Goal: Obtain resource: Download file/media

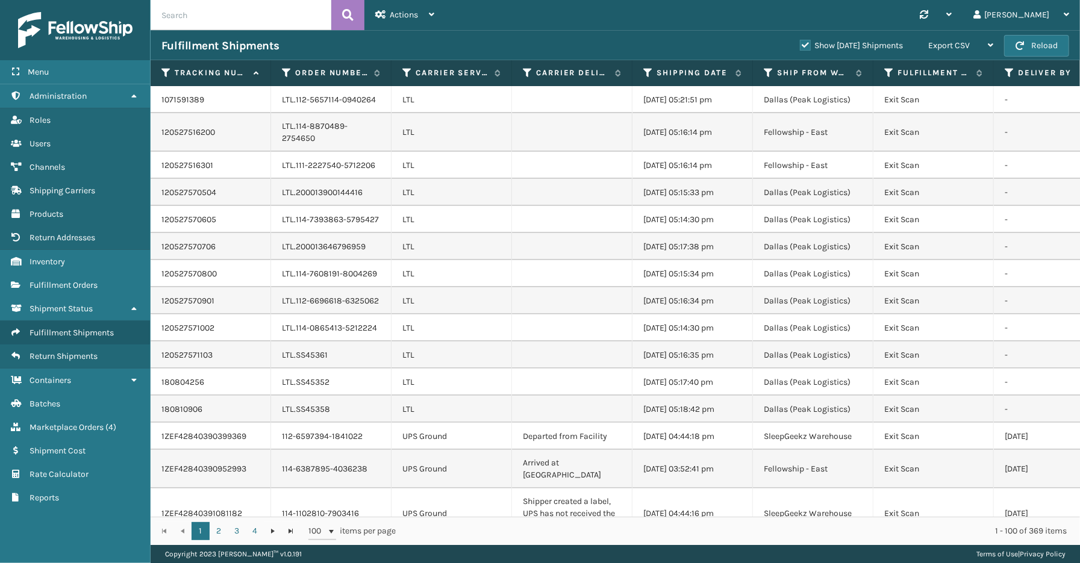
click at [800, 41] on label "Show [DATE] Shipments" at bounding box center [851, 45] width 103 height 10
click at [800, 41] on input "Show [DATE] Shipments" at bounding box center [800, 43] width 1 height 8
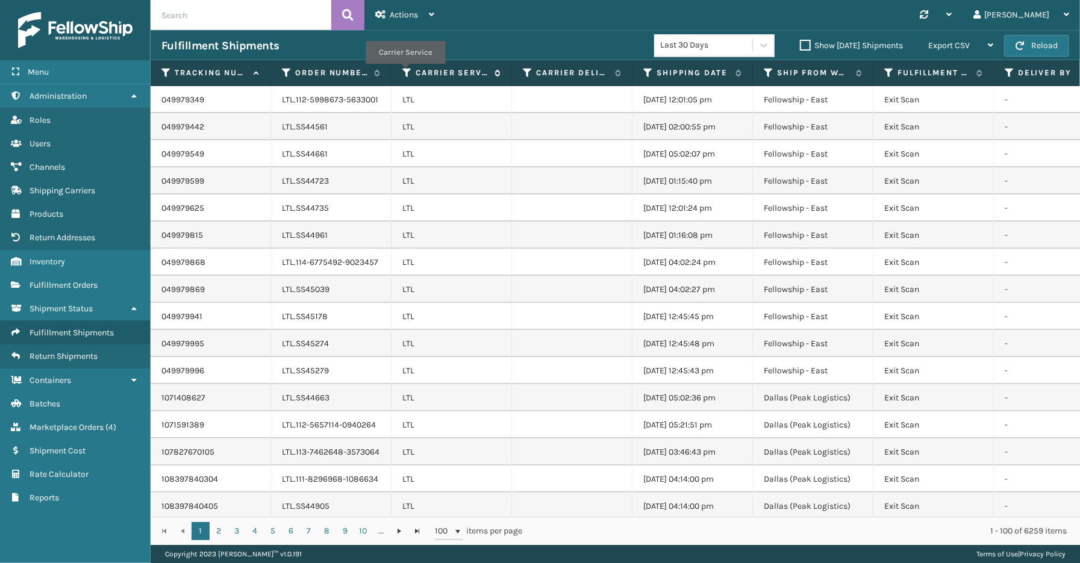
click at [405, 72] on icon at bounding box center [407, 72] width 10 height 11
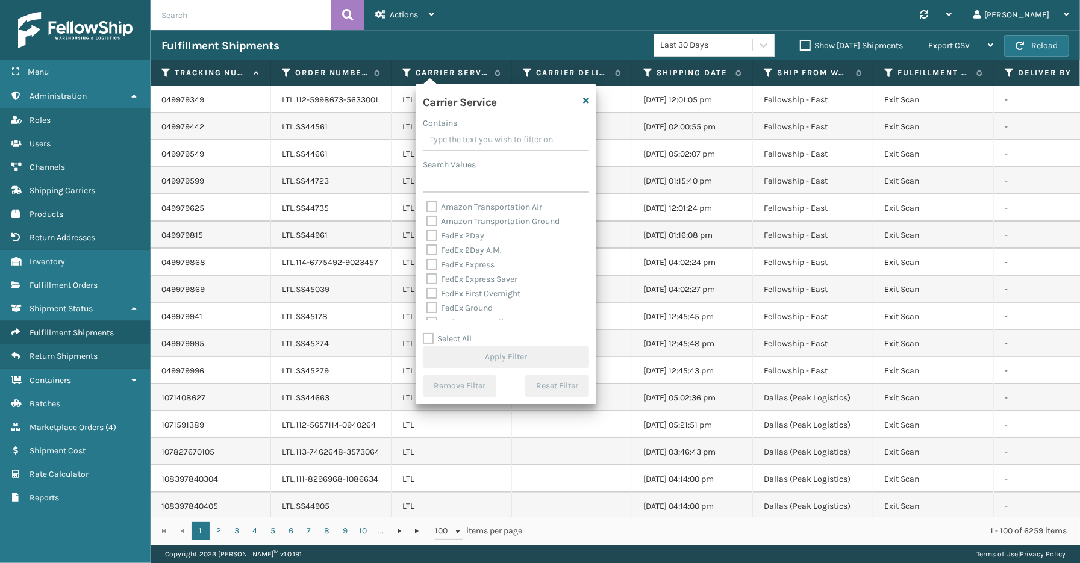
click at [461, 341] on label "Select All" at bounding box center [447, 339] width 49 height 10
click at [461, 333] on input "Select All" at bounding box center [513, 332] width 181 height 1
checkbox input "true"
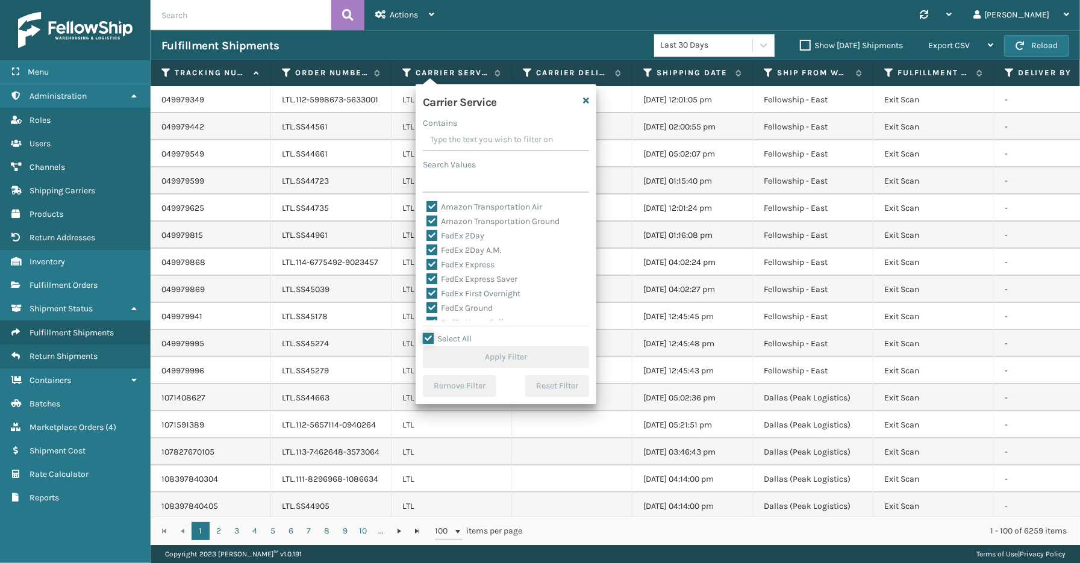
checkbox input "true"
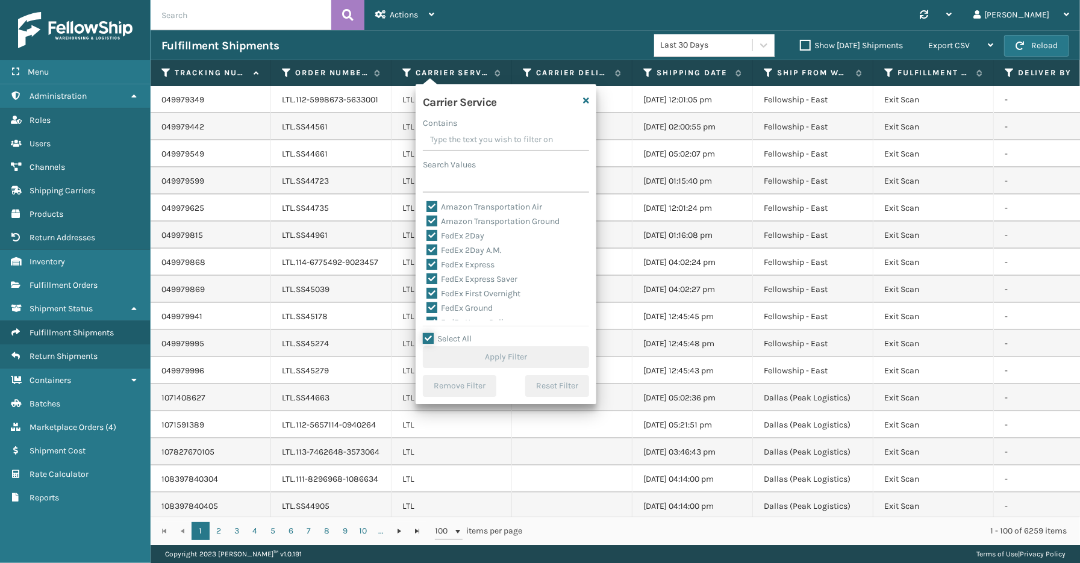
checkbox input "true"
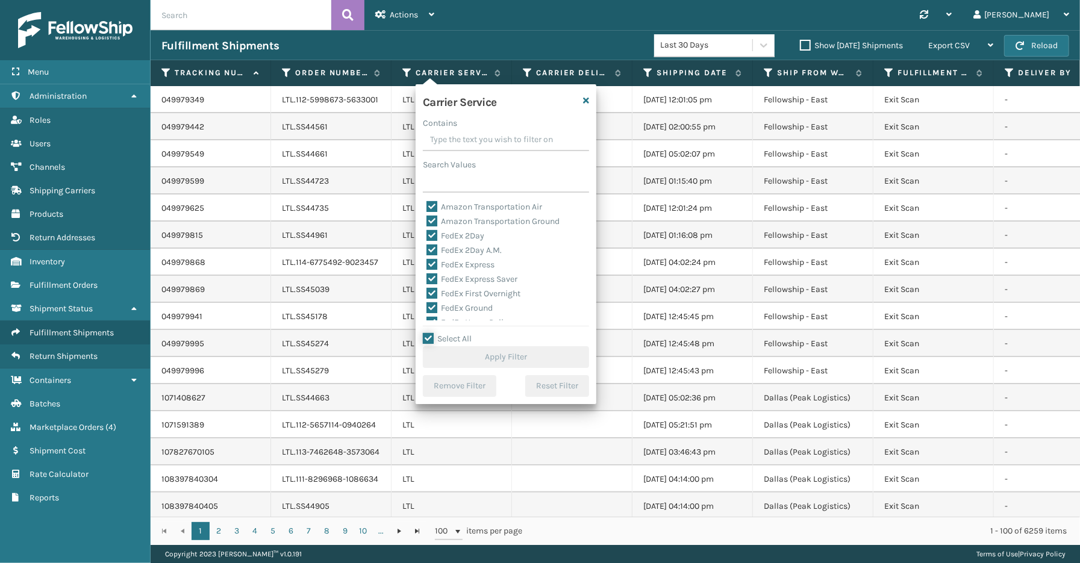
checkbox input "true"
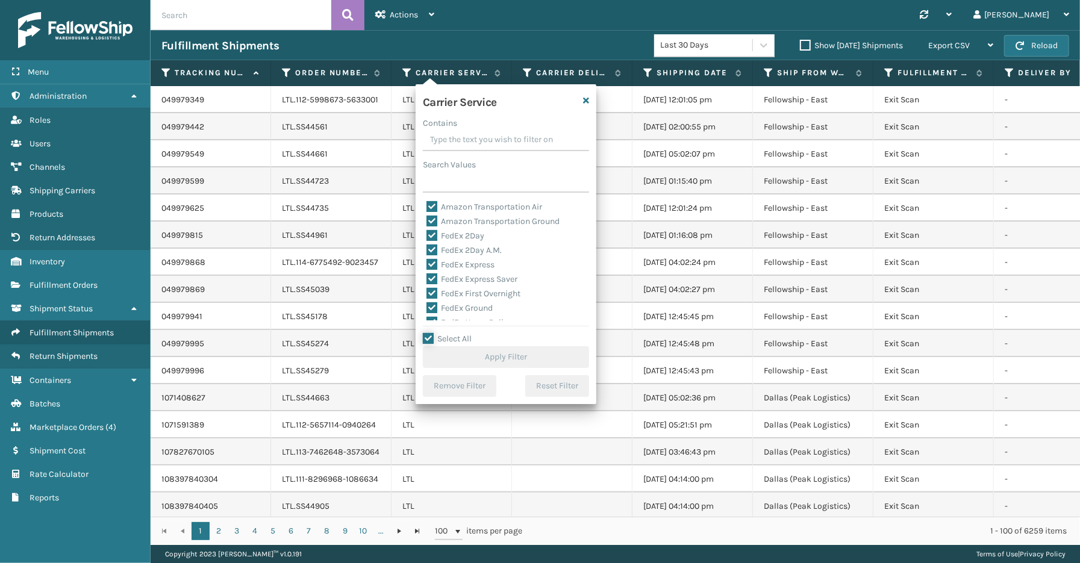
checkbox input "true"
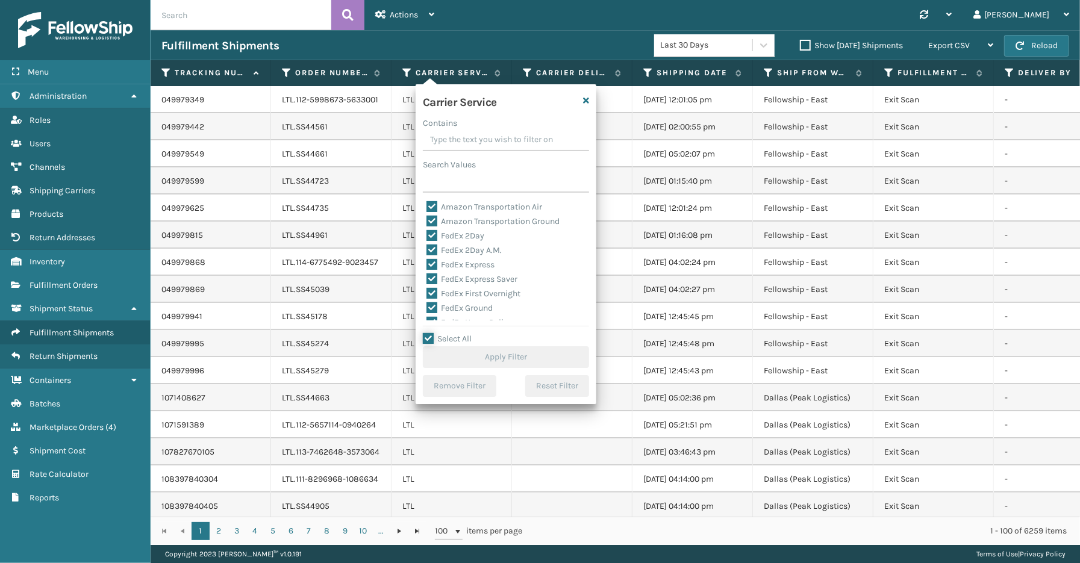
checkbox input "true"
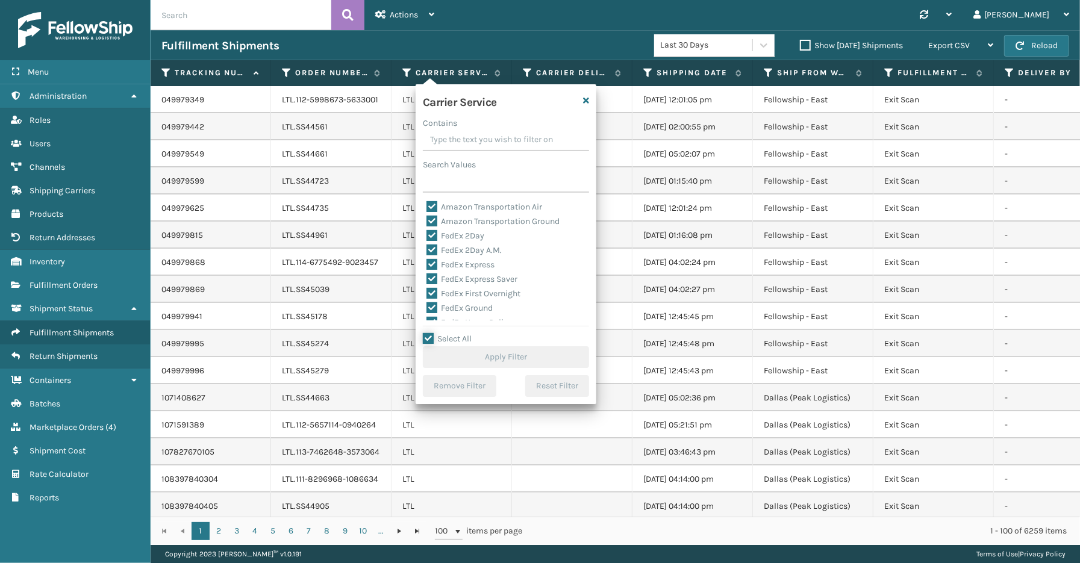
checkbox input "true"
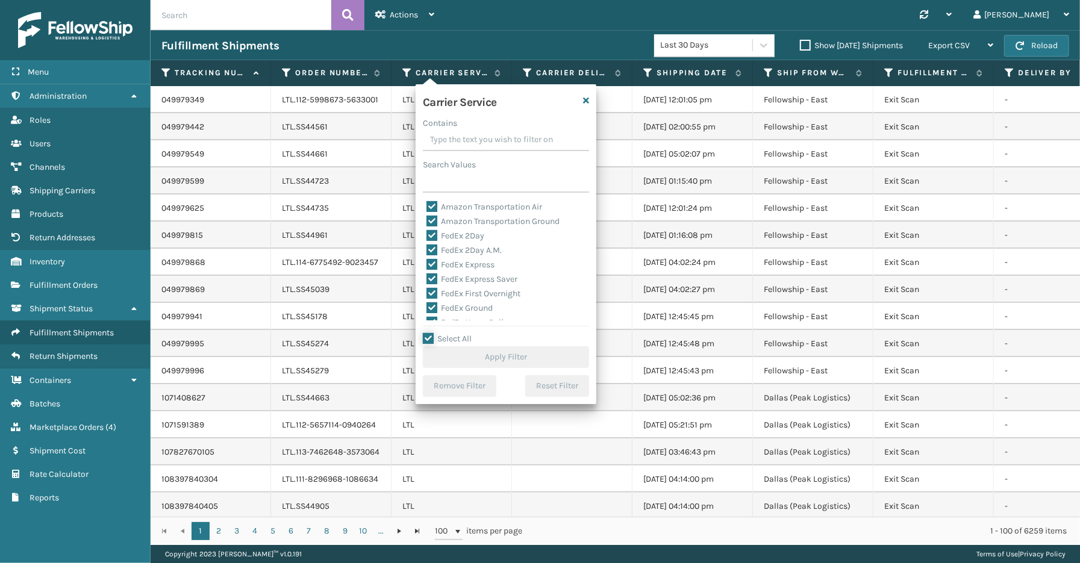
checkbox input "true"
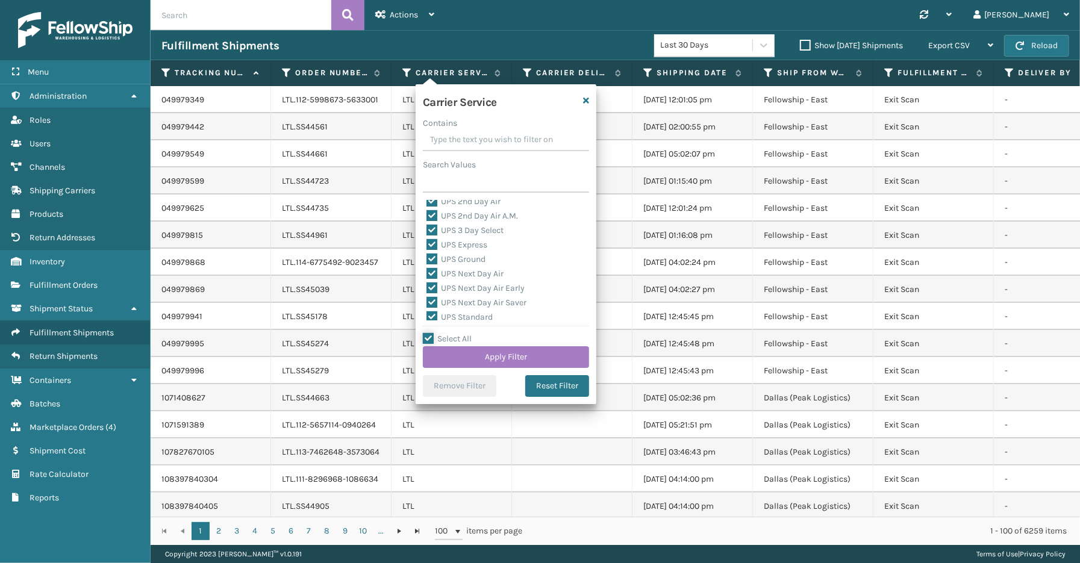
scroll to position [103, 0]
click at [438, 279] on label "LTL" at bounding box center [439, 277] width 26 height 10
click at [427, 278] on input "LTL" at bounding box center [426, 274] width 1 height 8
checkbox input "false"
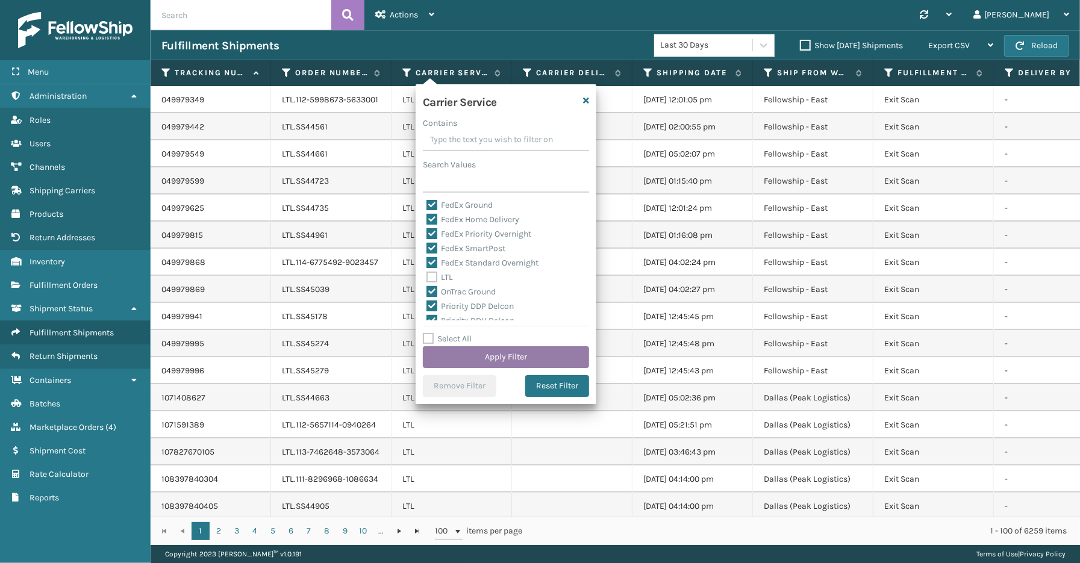
click at [490, 359] on button "Apply Filter" at bounding box center [506, 357] width 166 height 22
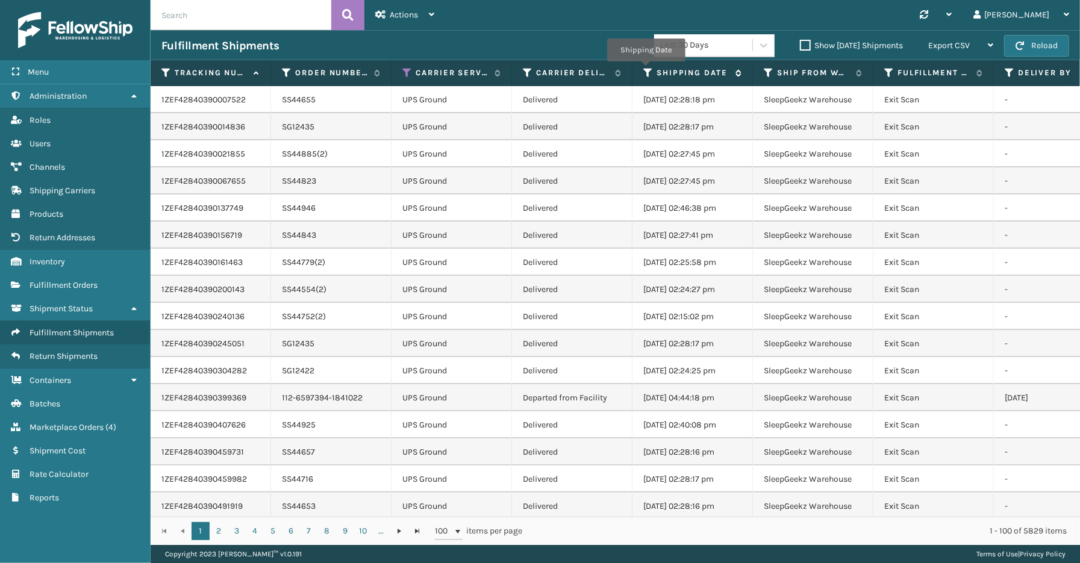
click at [645, 70] on icon at bounding box center [648, 72] width 10 height 11
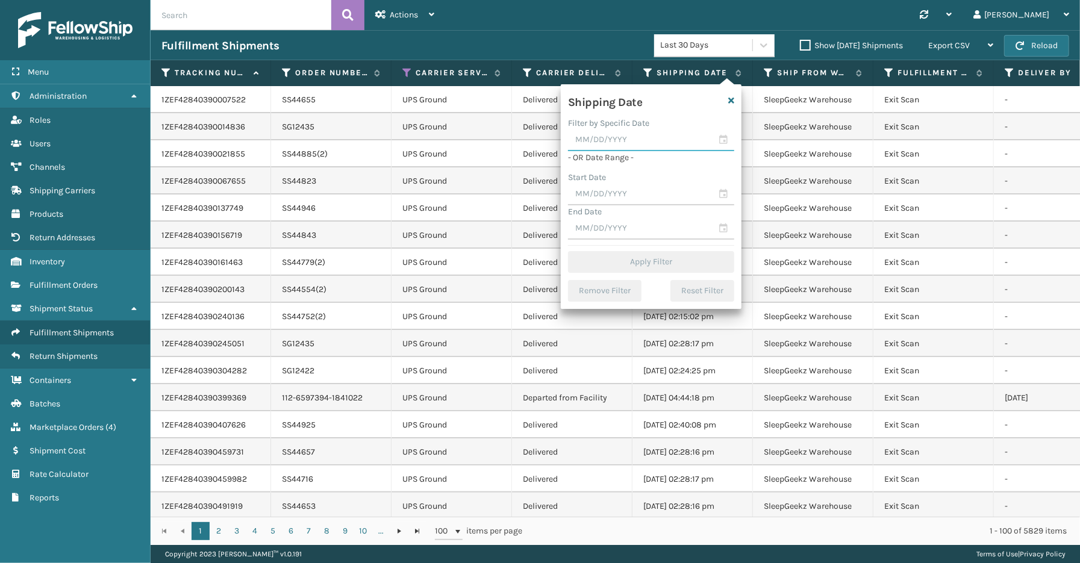
click at [716, 133] on input "text" at bounding box center [651, 140] width 166 height 22
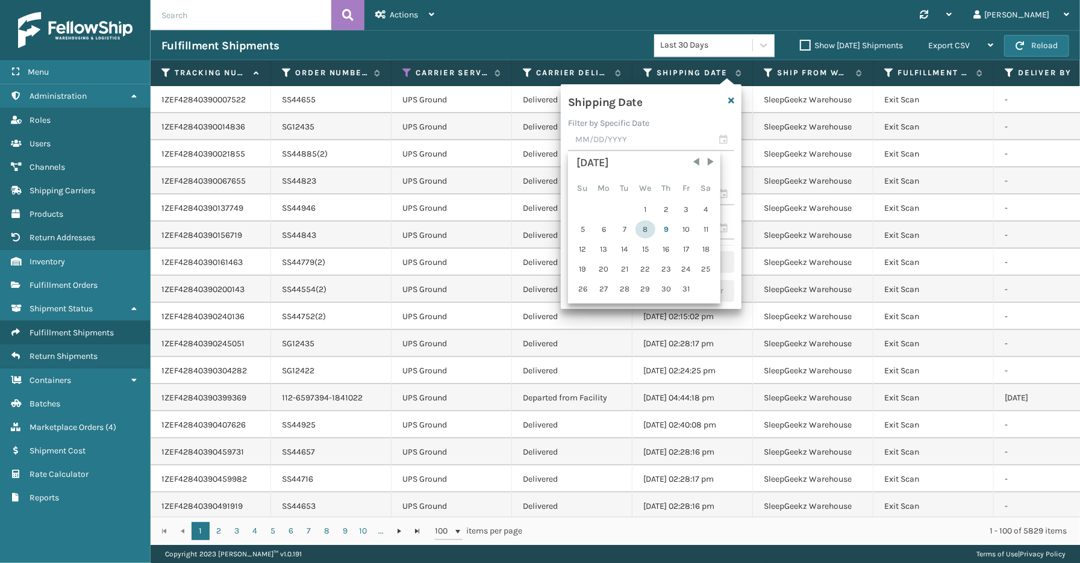
click at [644, 227] on div "8" at bounding box center [645, 229] width 20 height 18
type input "[DATE]"
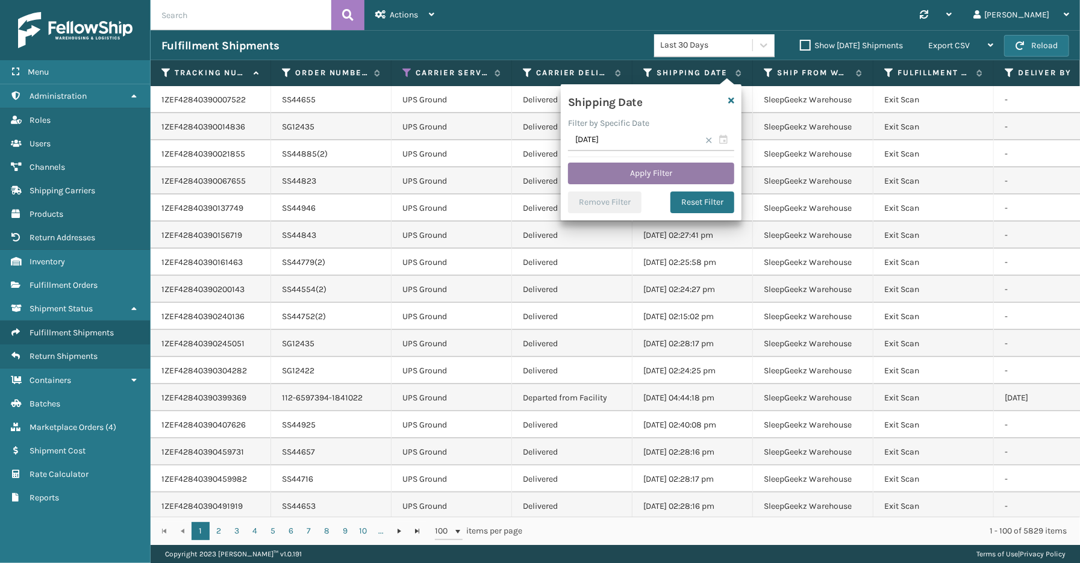
click at [647, 178] on button "Apply Filter" at bounding box center [651, 174] width 166 height 22
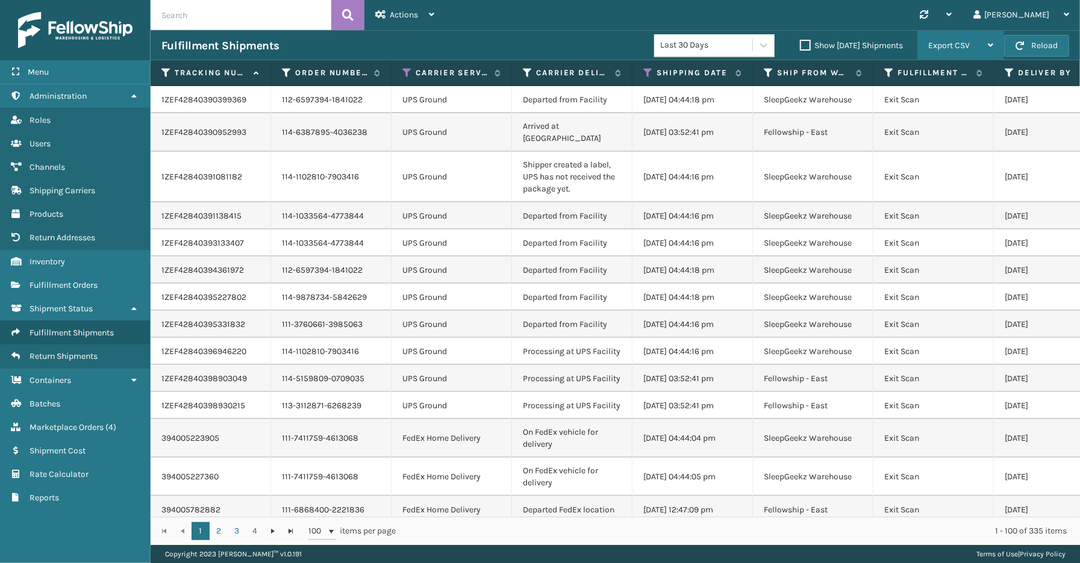
click at [942, 43] on span "Export CSV" at bounding box center [949, 45] width 42 height 10
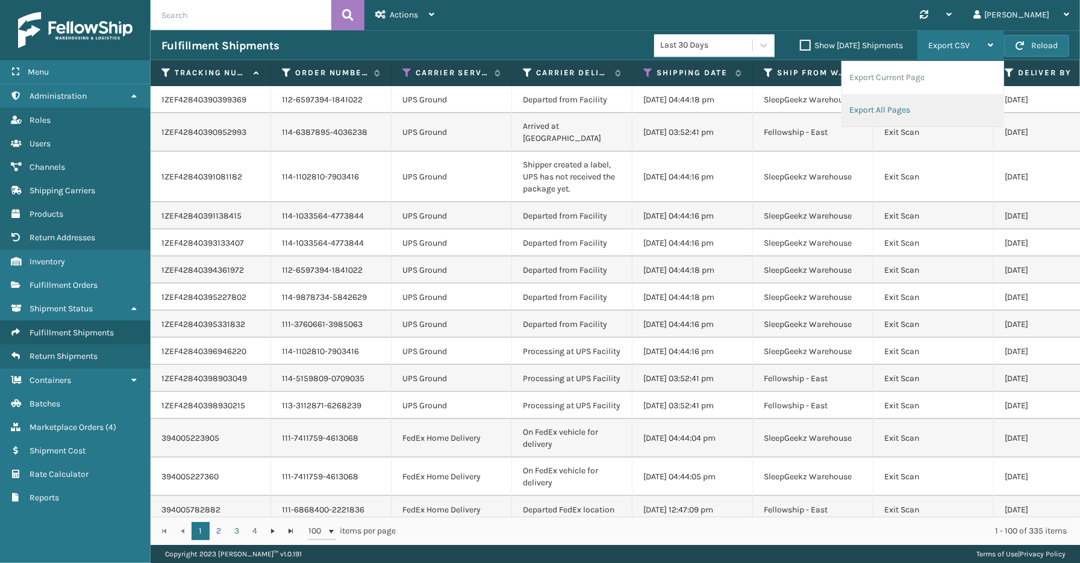
click at [916, 99] on li "Export All Pages" at bounding box center [922, 110] width 161 height 33
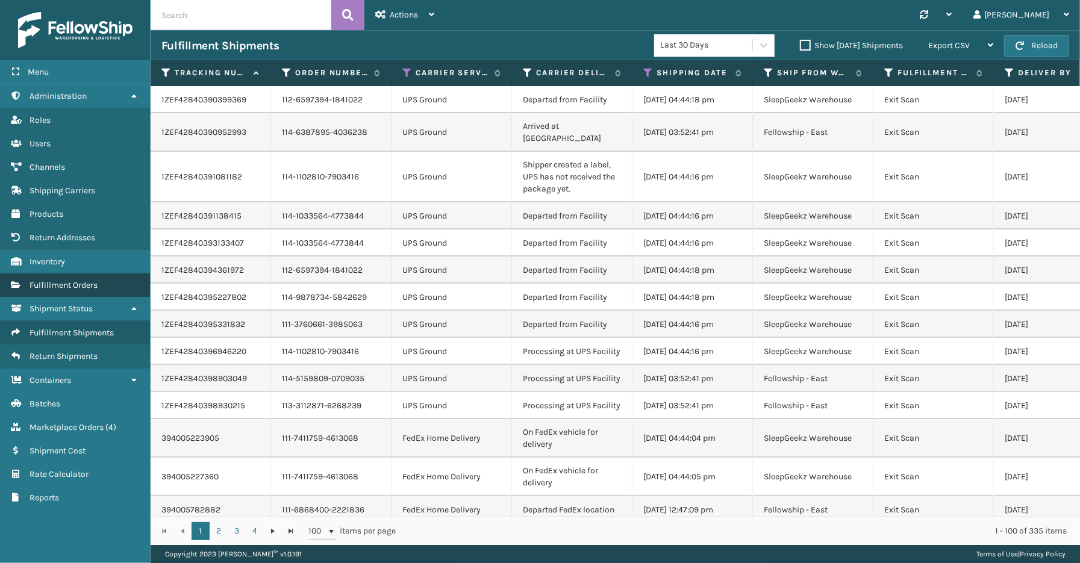
click at [73, 280] on span "Fulfillment Orders" at bounding box center [64, 285] width 68 height 10
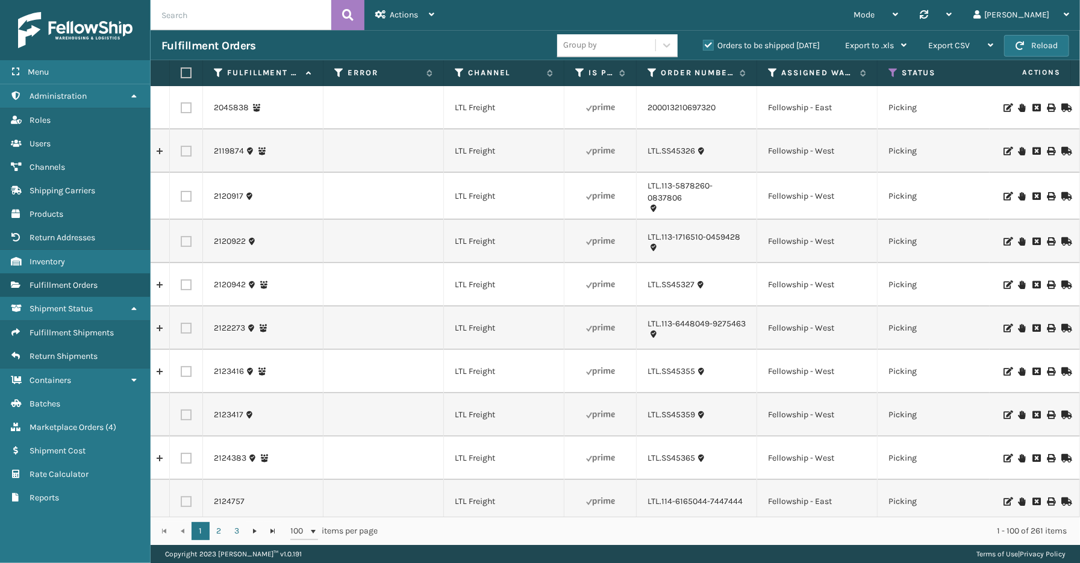
click at [707, 43] on label "Orders to be shipped [DATE]" at bounding box center [761, 45] width 117 height 10
click at [703, 43] on input "Orders to be shipped [DATE]" at bounding box center [703, 43] width 1 height 8
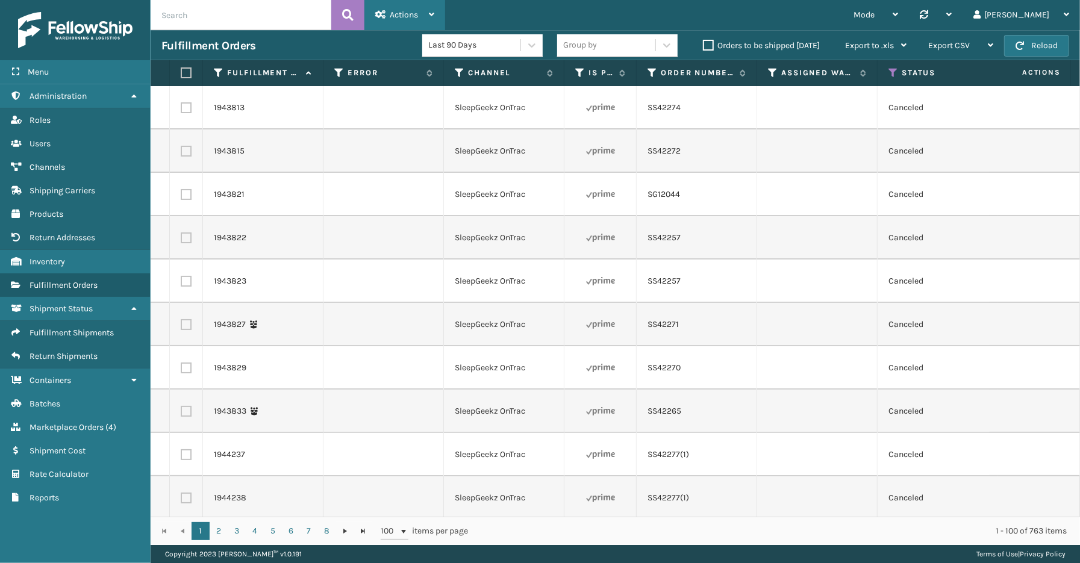
click at [428, 15] on div "Actions" at bounding box center [404, 15] width 59 height 30
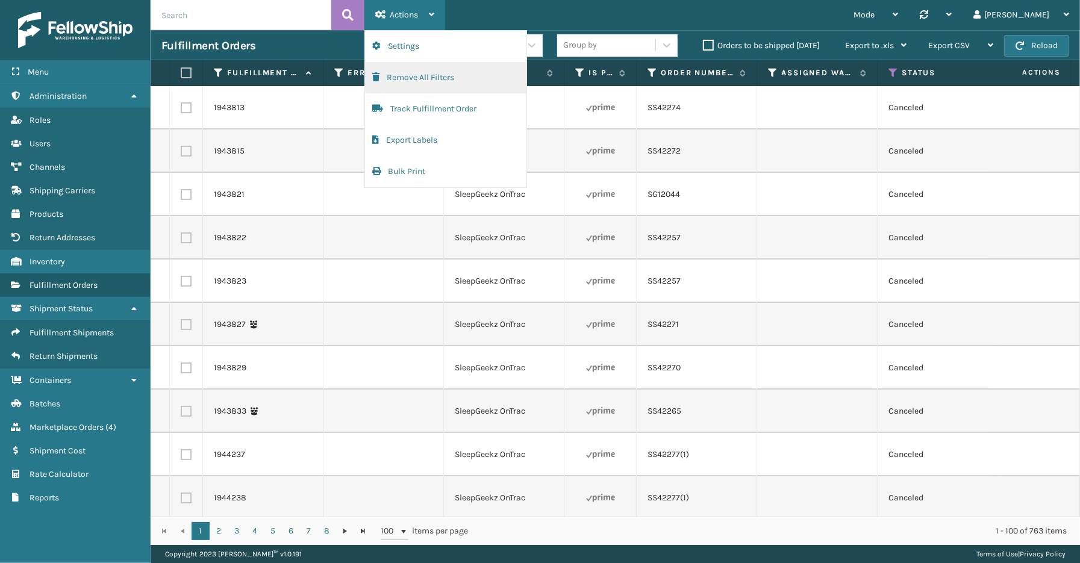
click at [431, 78] on button "Remove All Filters" at bounding box center [445, 77] width 161 height 31
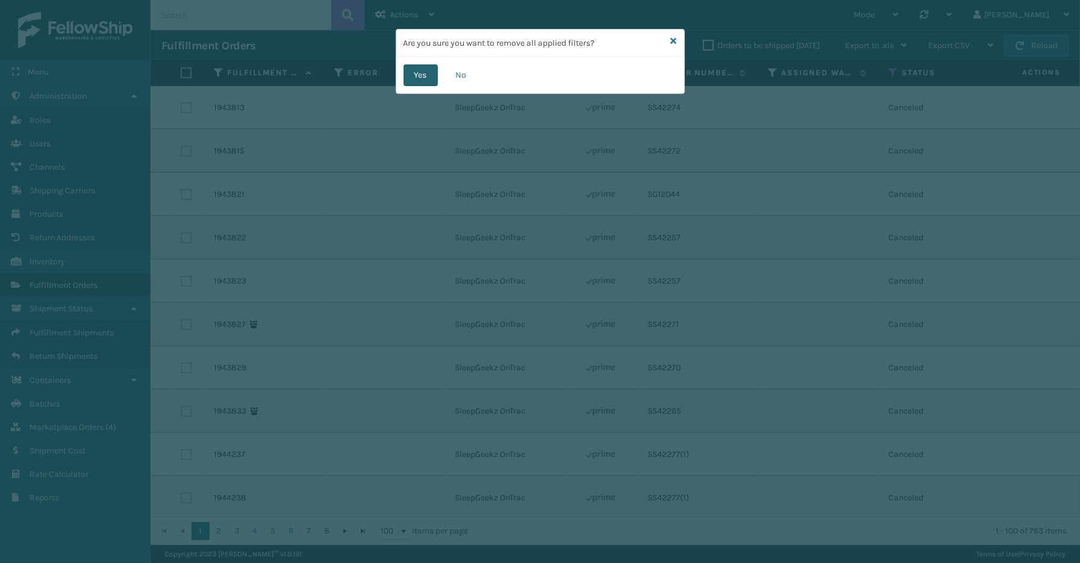
click at [423, 73] on button "Yes" at bounding box center [420, 75] width 34 height 22
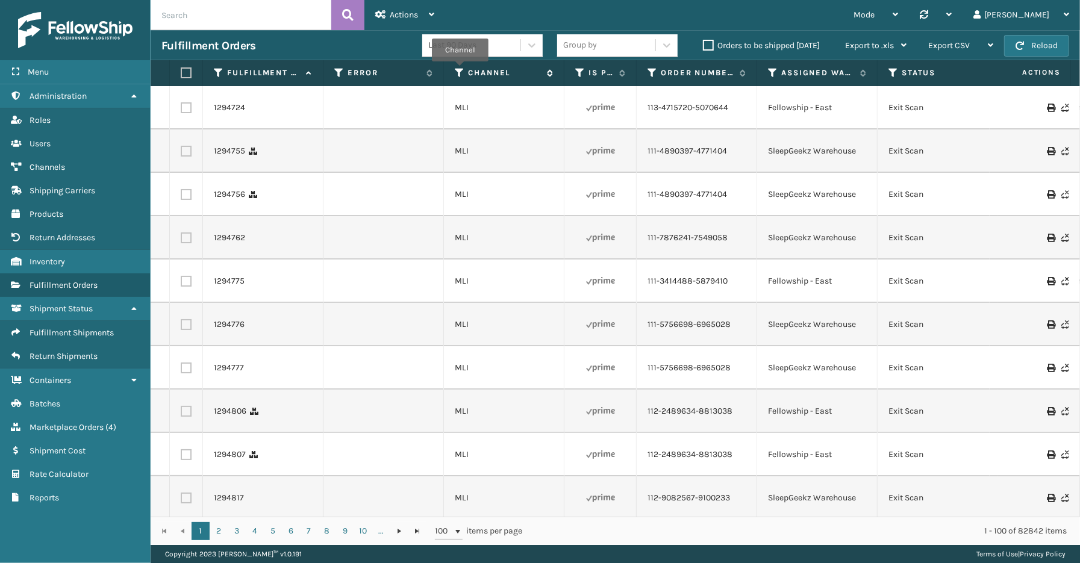
click at [460, 70] on icon at bounding box center [460, 72] width 10 height 11
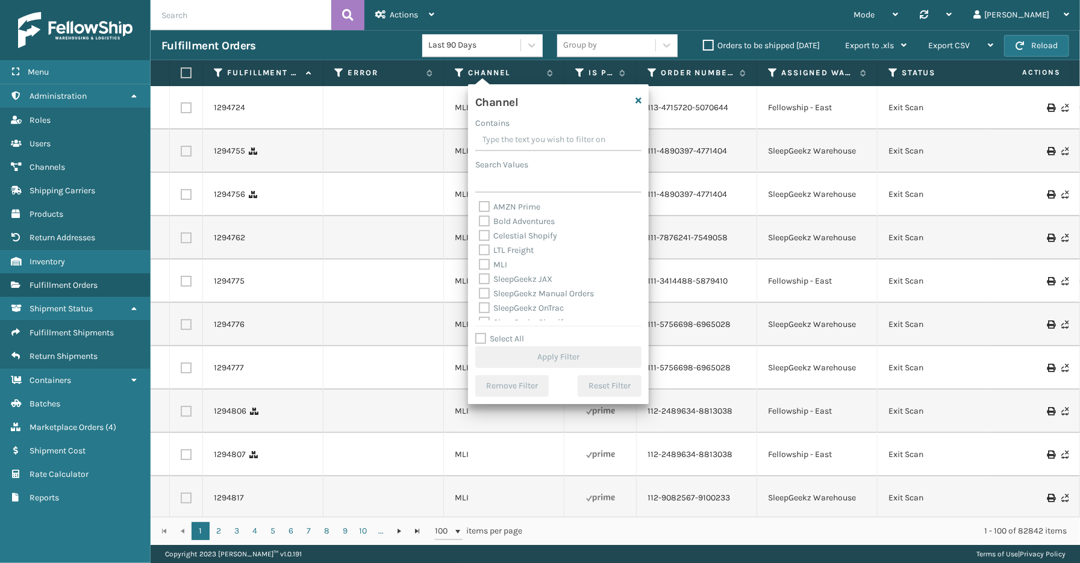
click at [518, 337] on label "Select All" at bounding box center [499, 339] width 49 height 10
click at [518, 333] on input "Select All" at bounding box center [565, 332] width 181 height 1
checkbox input "true"
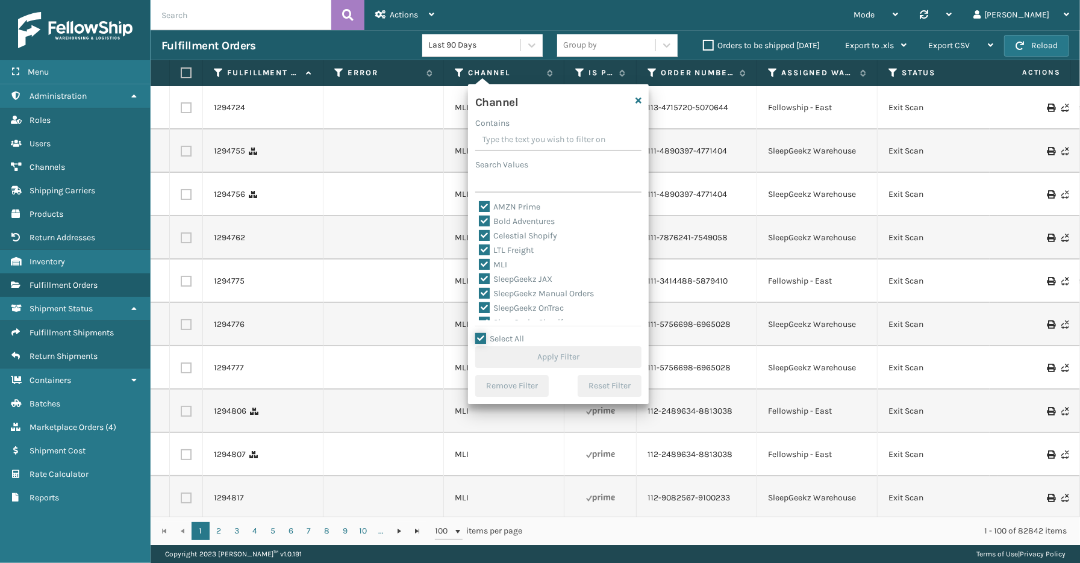
checkbox input "true"
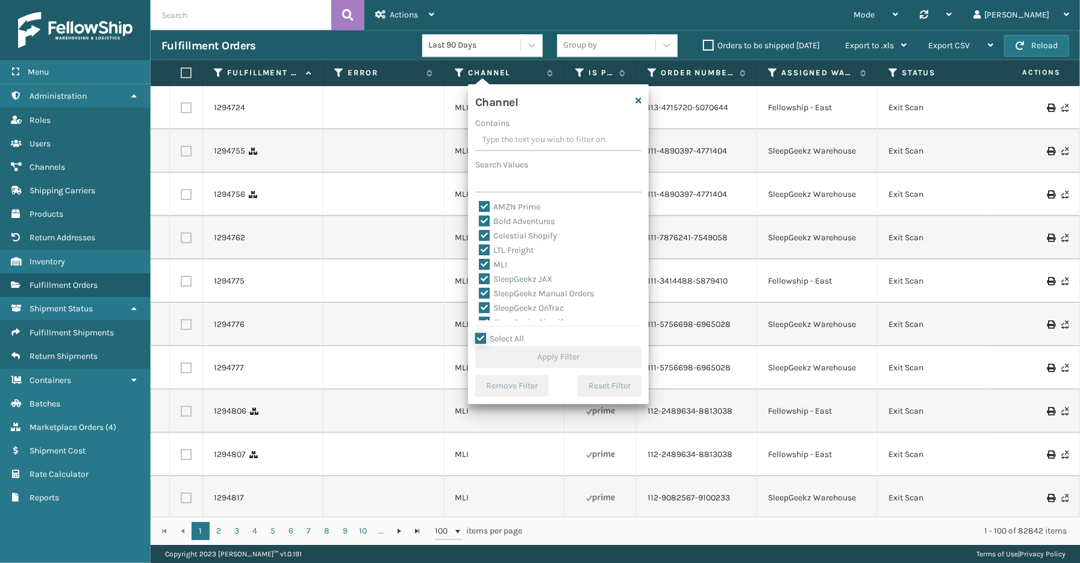
checkbox input "true"
click at [527, 254] on label "LTL Freight" at bounding box center [506, 250] width 55 height 10
click at [479, 251] on input "LTL Freight" at bounding box center [479, 247] width 1 height 8
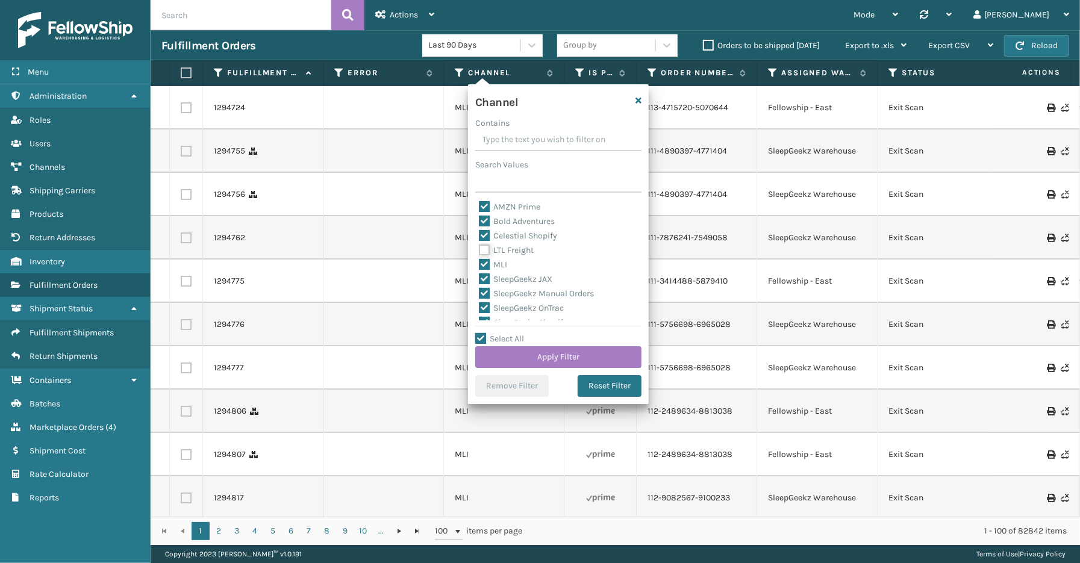
checkbox input "false"
click at [572, 358] on button "Apply Filter" at bounding box center [558, 357] width 166 height 22
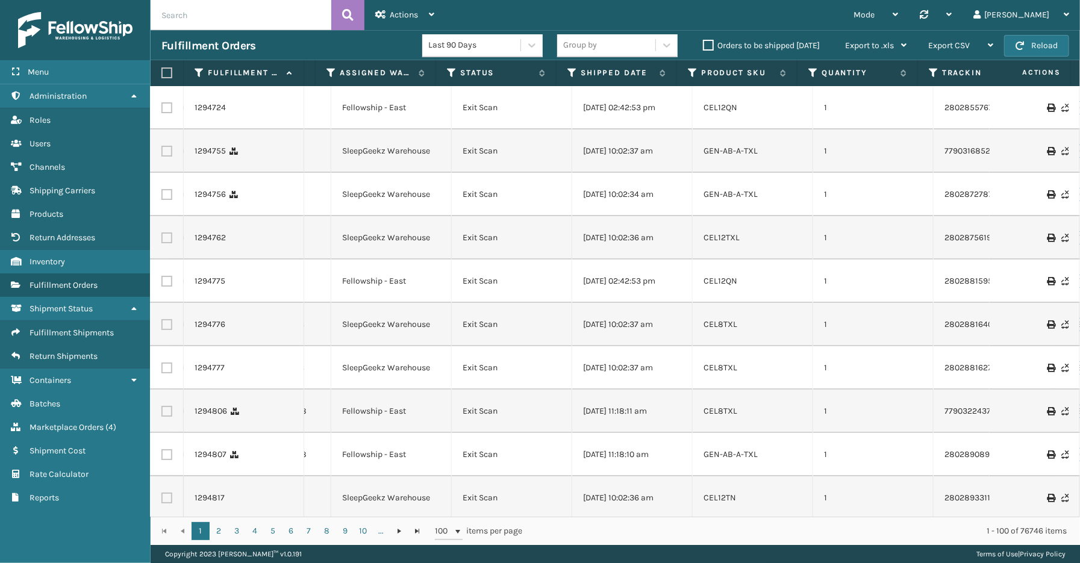
scroll to position [0, 426]
click at [590, 70] on icon at bounding box center [588, 72] width 10 height 11
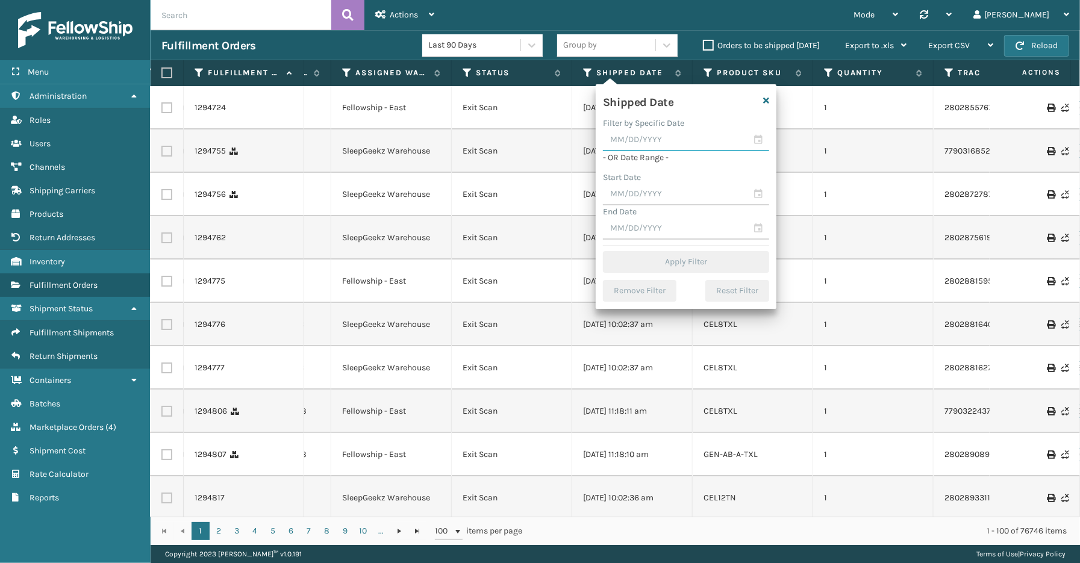
click at [755, 139] on input "text" at bounding box center [686, 140] width 166 height 22
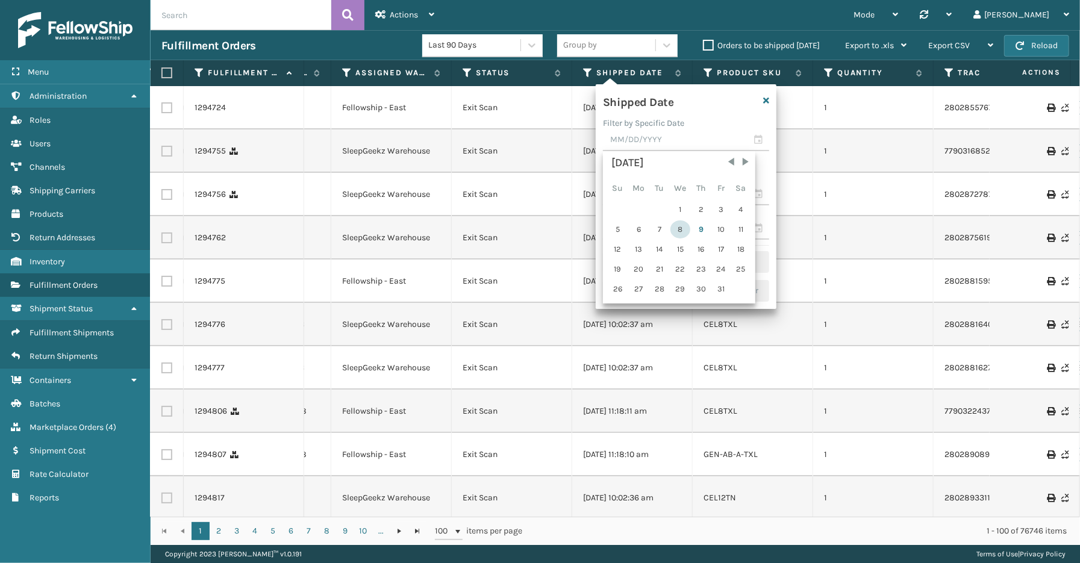
click at [685, 229] on div "8" at bounding box center [680, 229] width 20 height 18
type input "[DATE]"
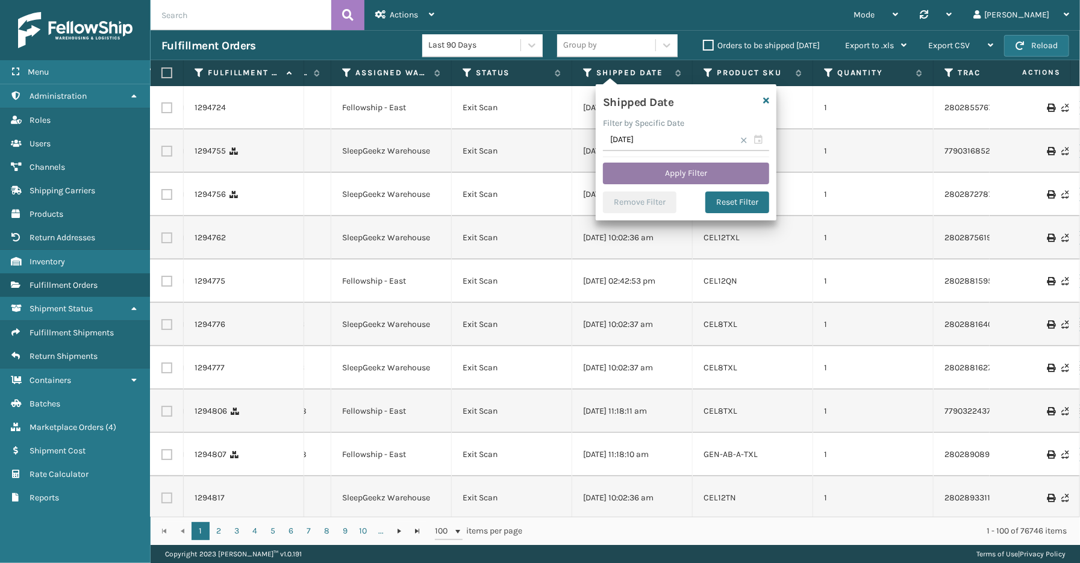
click at [688, 173] on button "Apply Filter" at bounding box center [686, 174] width 166 height 22
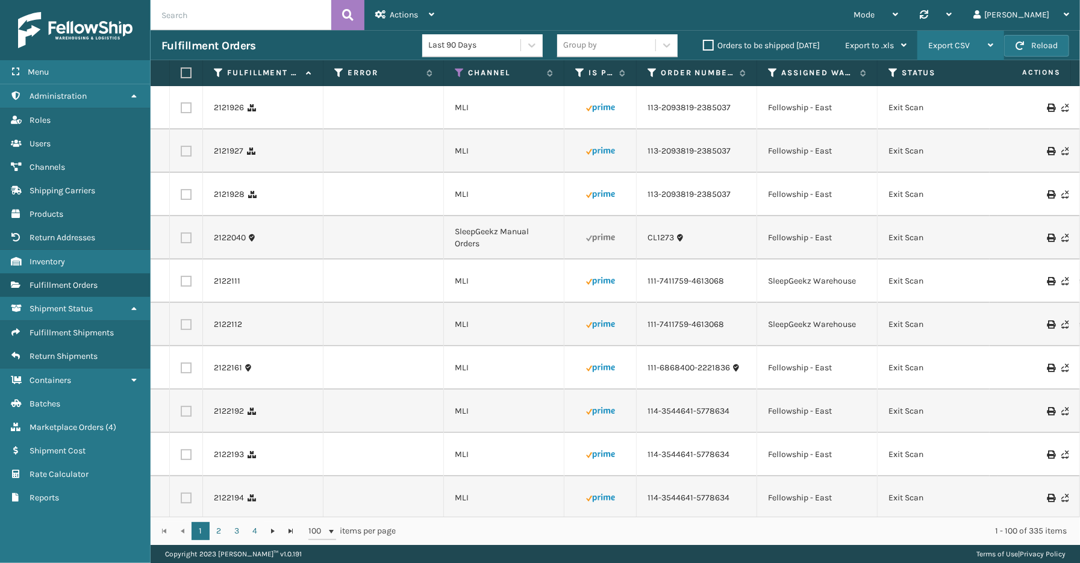
click at [957, 47] on span "Export CSV" at bounding box center [949, 45] width 42 height 10
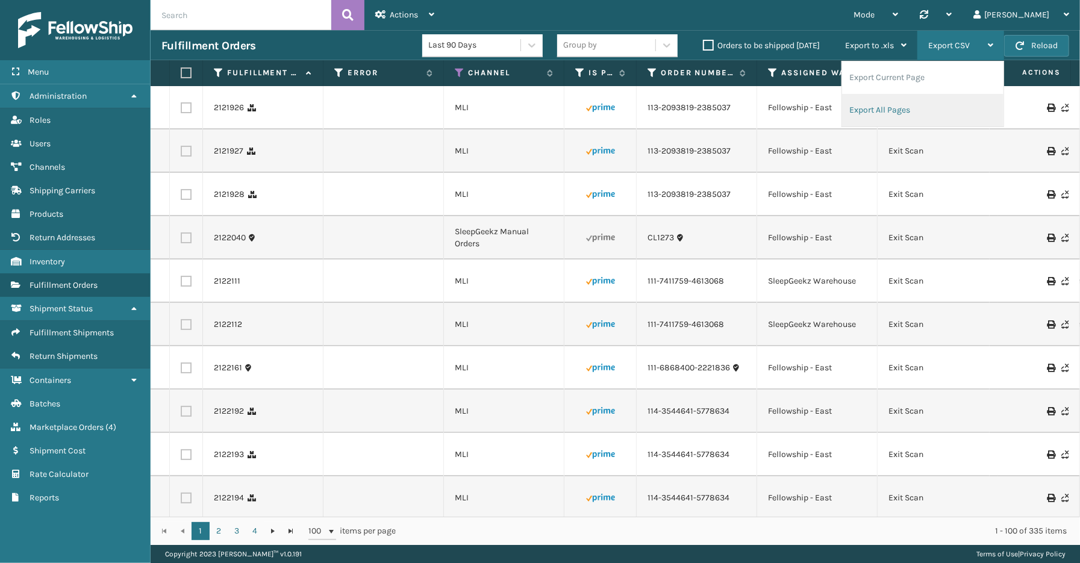
click at [927, 102] on li "Export All Pages" at bounding box center [922, 110] width 161 height 33
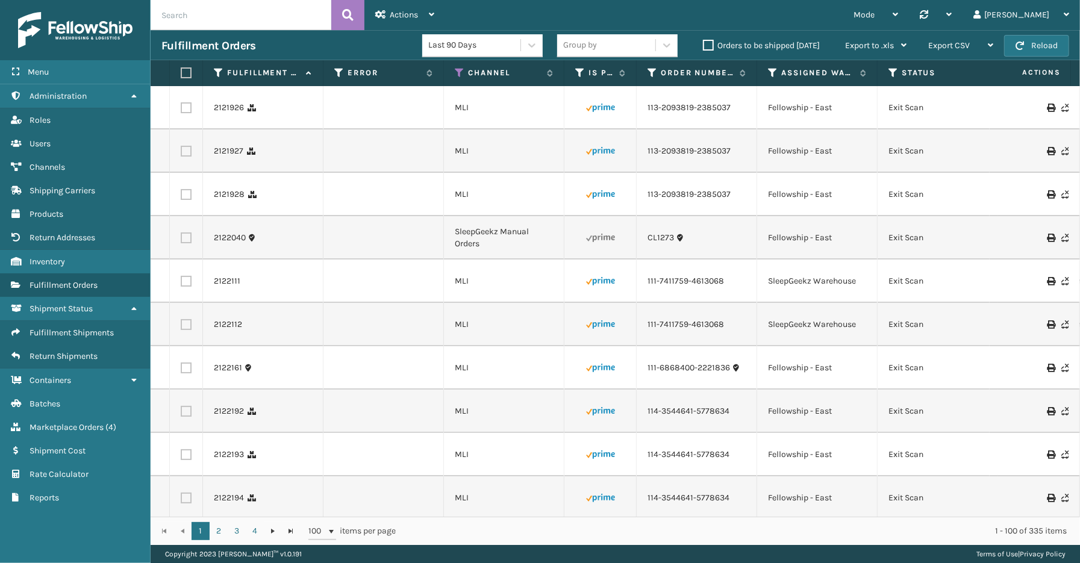
click at [99, 529] on div "Menu Shipment Status Administration Shipment Status Roles Shipment Status Users…" at bounding box center [75, 281] width 151 height 563
